Goal: Obtain resource: Download file/media

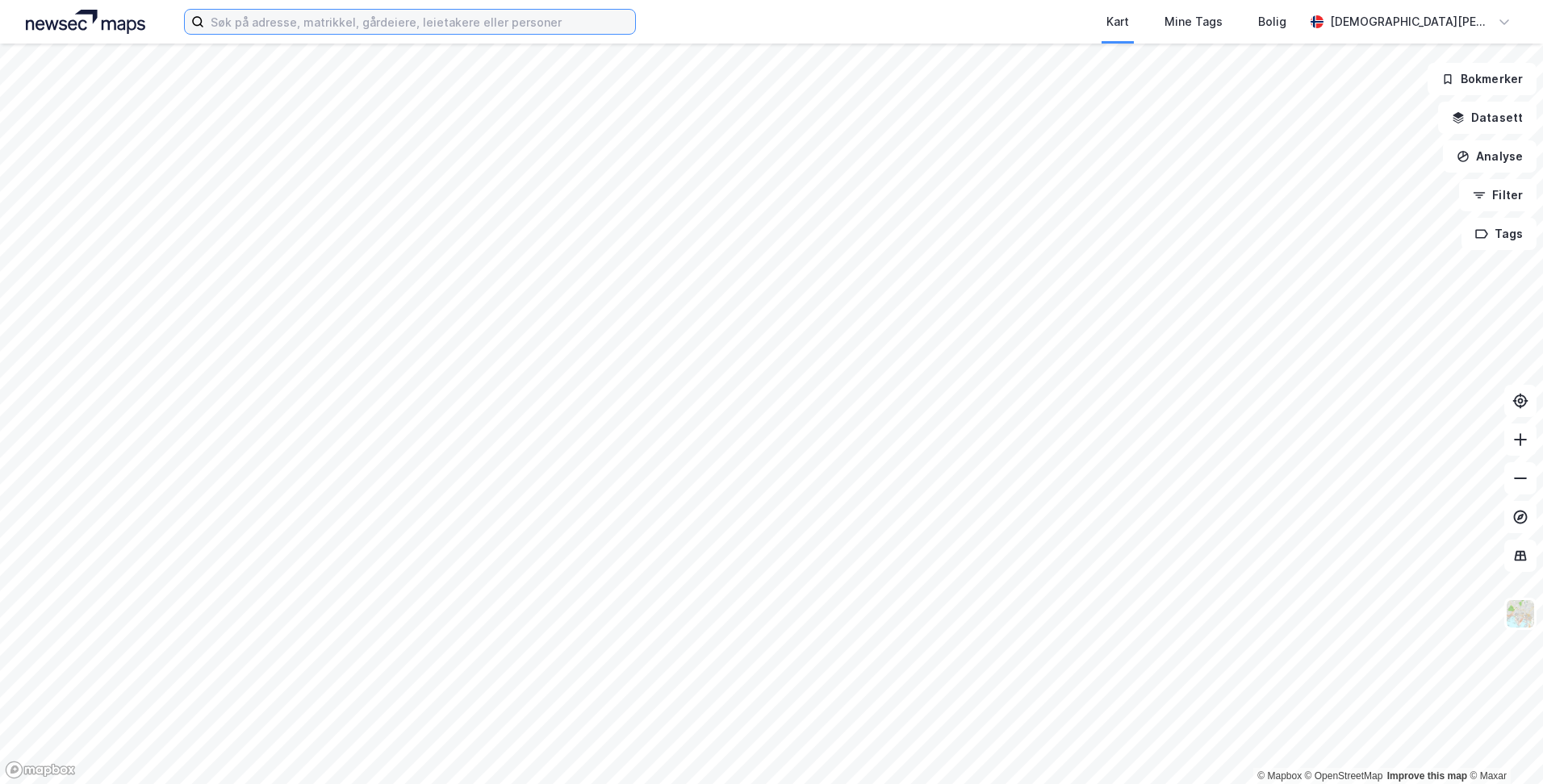
click at [532, 24] on input at bounding box center [420, 21] width 431 height 24
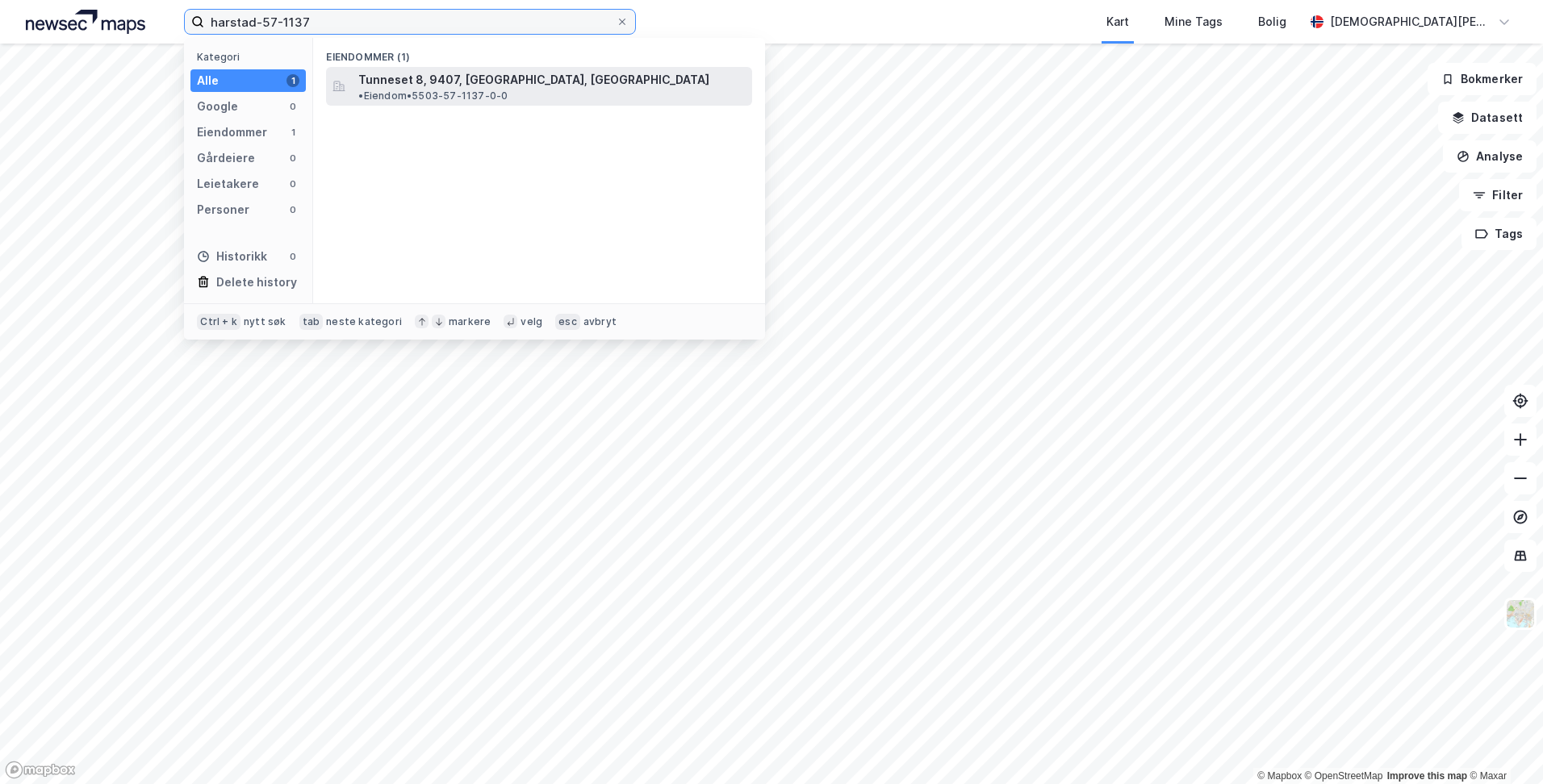
type input "harstad-57-1137"
click at [501, 74] on span "Tunneset 8, 9407, [GEOGRAPHIC_DATA], [GEOGRAPHIC_DATA]" at bounding box center [533, 79] width 351 height 20
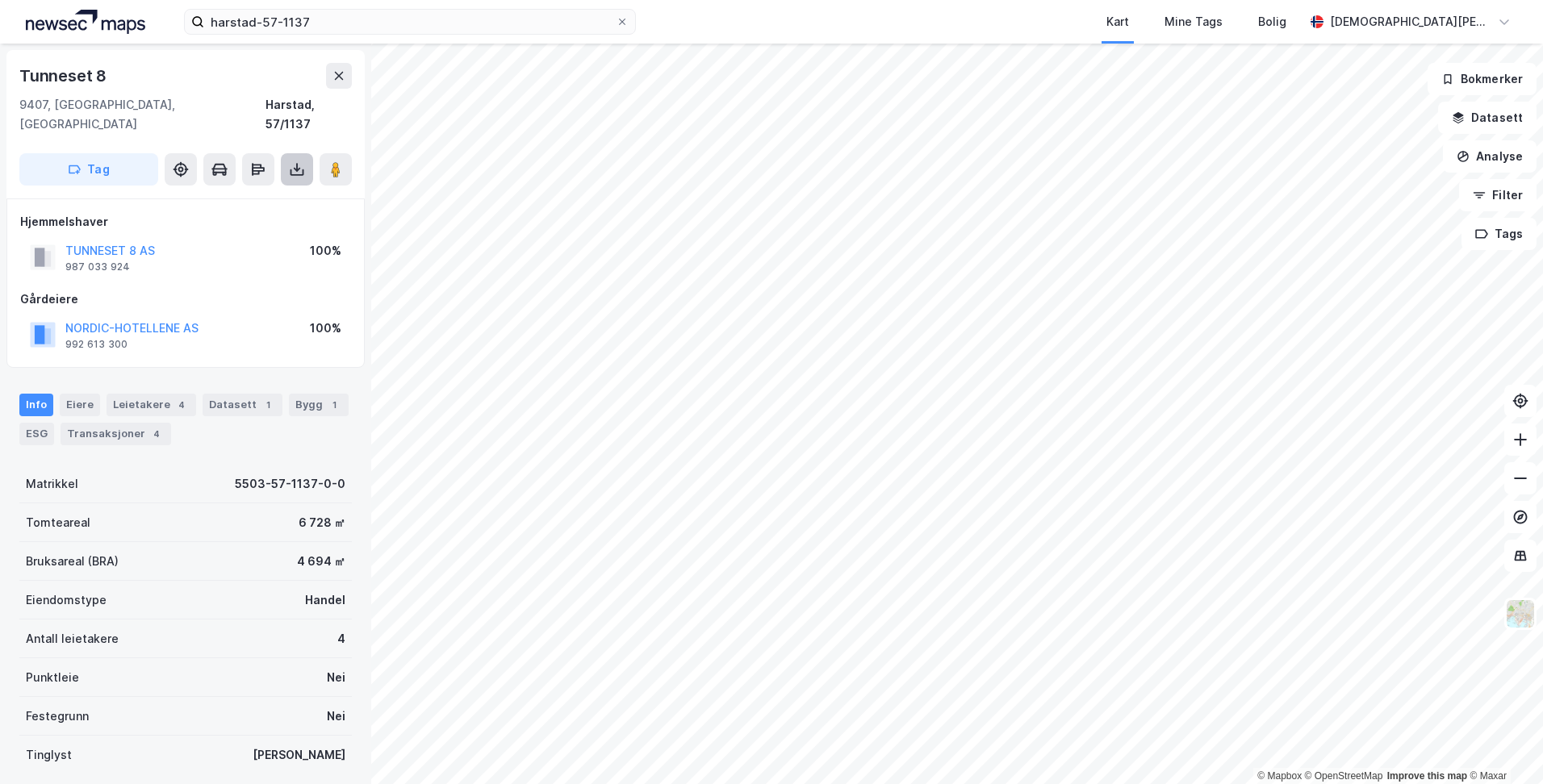
click at [295, 161] on icon at bounding box center [296, 169] width 16 height 16
click at [258, 195] on div "Last ned grunnbok" at bounding box center [217, 201] width 93 height 13
